Goal: Task Accomplishment & Management: Manage account settings

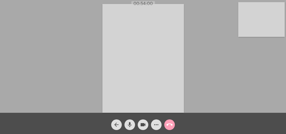
click at [168, 128] on mat-icon "call_end" at bounding box center [169, 125] width 6 height 6
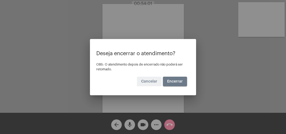
click at [181, 81] on span "Encerrar" at bounding box center [175, 82] width 16 height 4
click at [175, 86] on button "Encerrar" at bounding box center [175, 82] width 24 height 10
click at [176, 81] on span "Encerrar" at bounding box center [175, 82] width 16 height 4
click at [173, 85] on button "Encerrar" at bounding box center [175, 82] width 24 height 10
click at [172, 83] on span "Encerrar" at bounding box center [175, 82] width 16 height 4
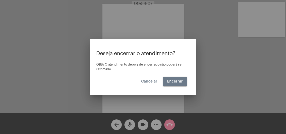
click at [147, 82] on span "Cancelar" at bounding box center [149, 82] width 16 height 4
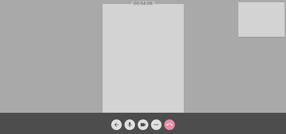
click at [167, 125] on mat-icon "call_end" at bounding box center [169, 125] width 6 height 6
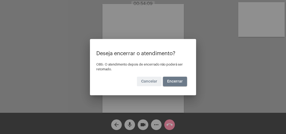
click at [169, 84] on button "Encerrar" at bounding box center [175, 82] width 24 height 10
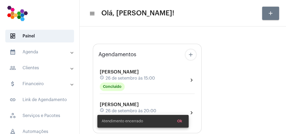
type input "[URL][DOMAIN_NAME]"
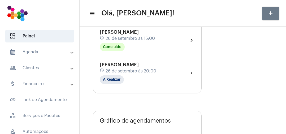
scroll to position [59, 0]
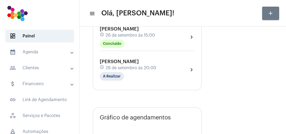
click at [146, 76] on div "[PERSON_NAME] schedule 26 de setembro às 20:00 A Realizar" at bounding box center [128, 70] width 57 height 22
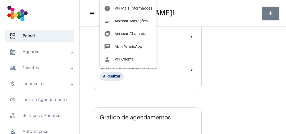
click at [143, 10] on span "Ver Mais Informações" at bounding box center [134, 9] width 38 height 4
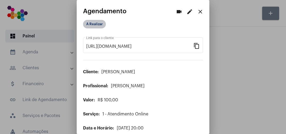
click at [100, 26] on mat-chip "A Realizar" at bounding box center [94, 24] width 23 height 8
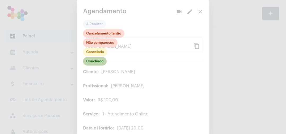
click at [100, 63] on mat-chip "Concluído" at bounding box center [95, 61] width 24 height 8
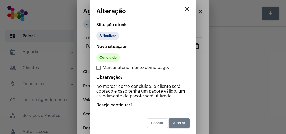
click at [182, 125] on button "Alterar" at bounding box center [179, 123] width 21 height 10
